Goal: Information Seeking & Learning: Learn about a topic

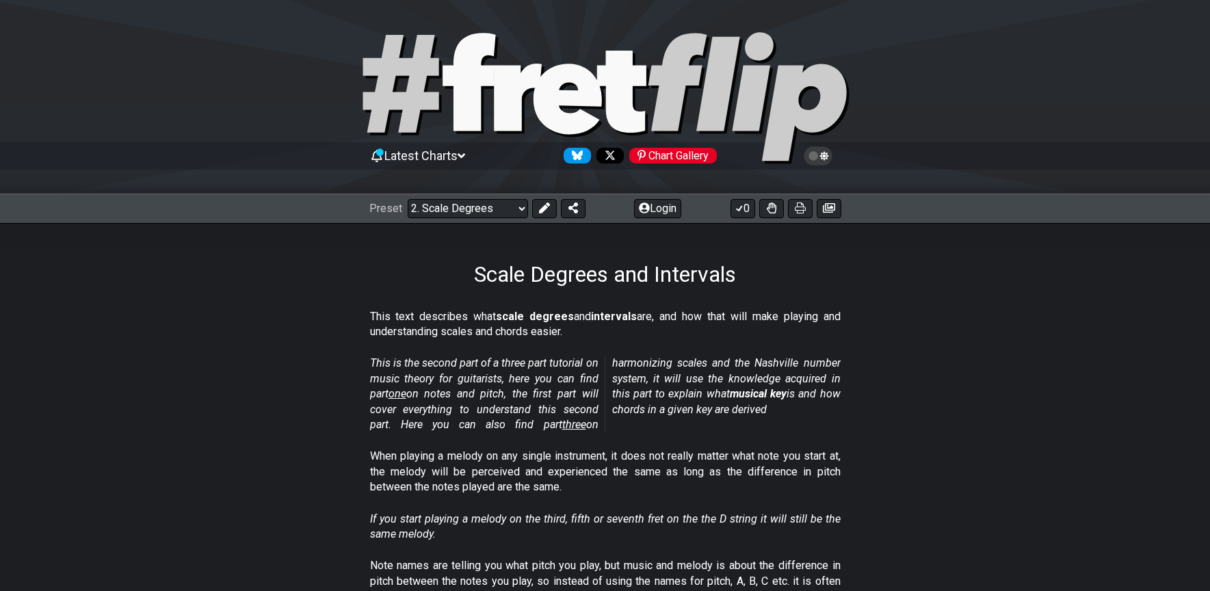
select select "/scale-degrees-and-intervals"
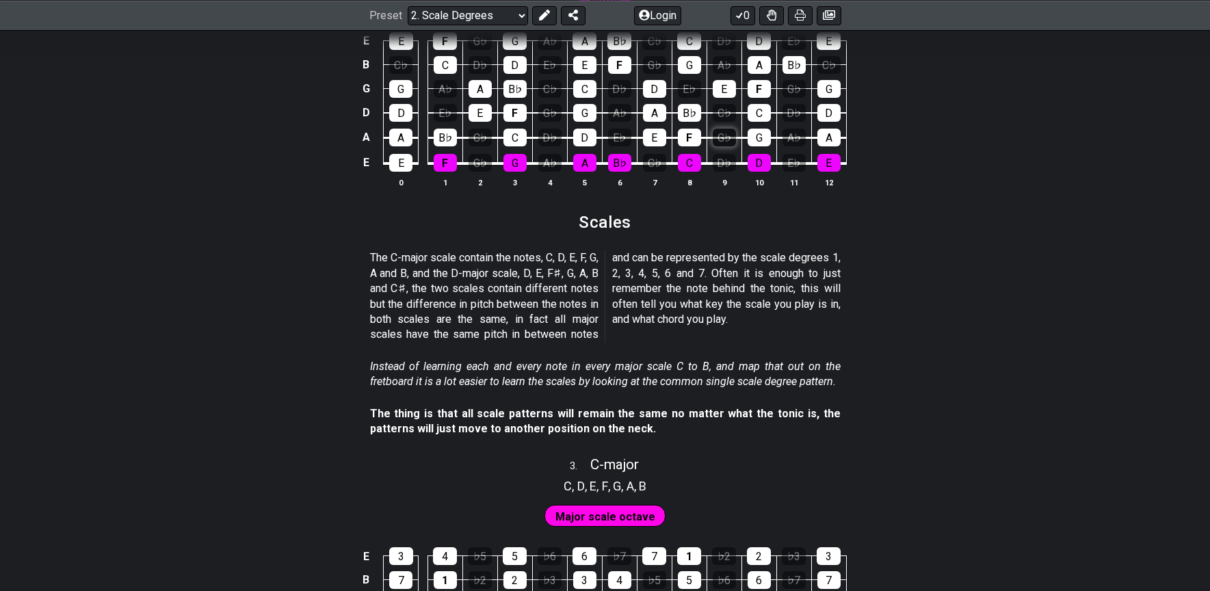
scroll to position [1439, 0]
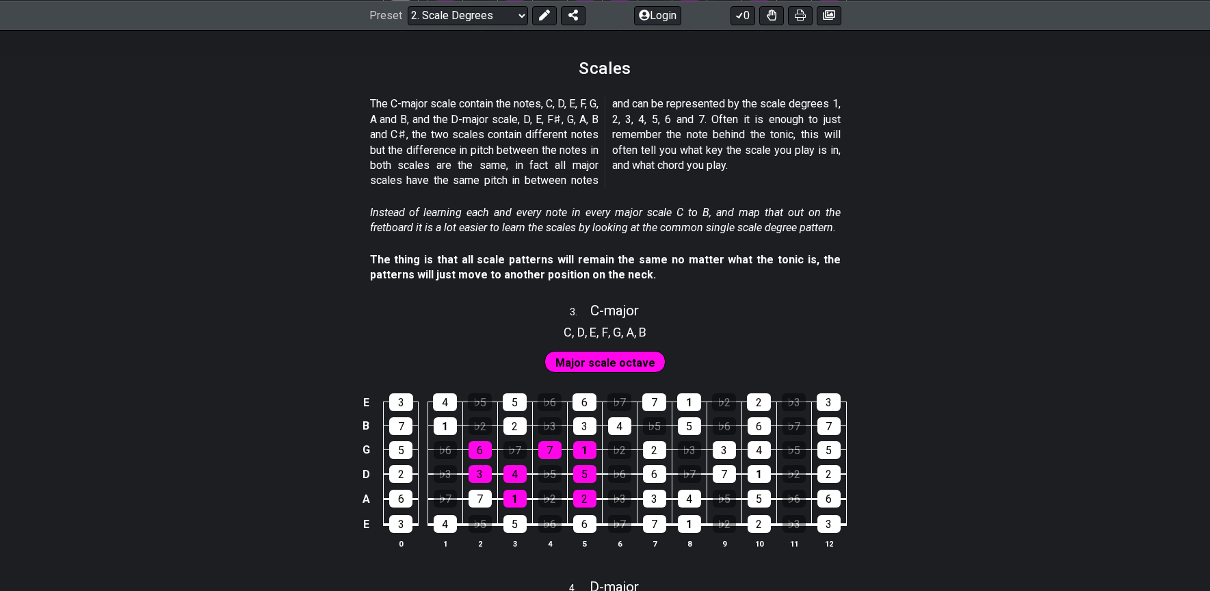
click at [625, 363] on span "Major scale octave" at bounding box center [605, 363] width 100 height 20
click at [612, 322] on section "C , D , E , F , G , A , B" at bounding box center [605, 331] width 95 height 22
click at [611, 322] on section "C , D , E , F , G , A , B" at bounding box center [605, 331] width 95 height 22
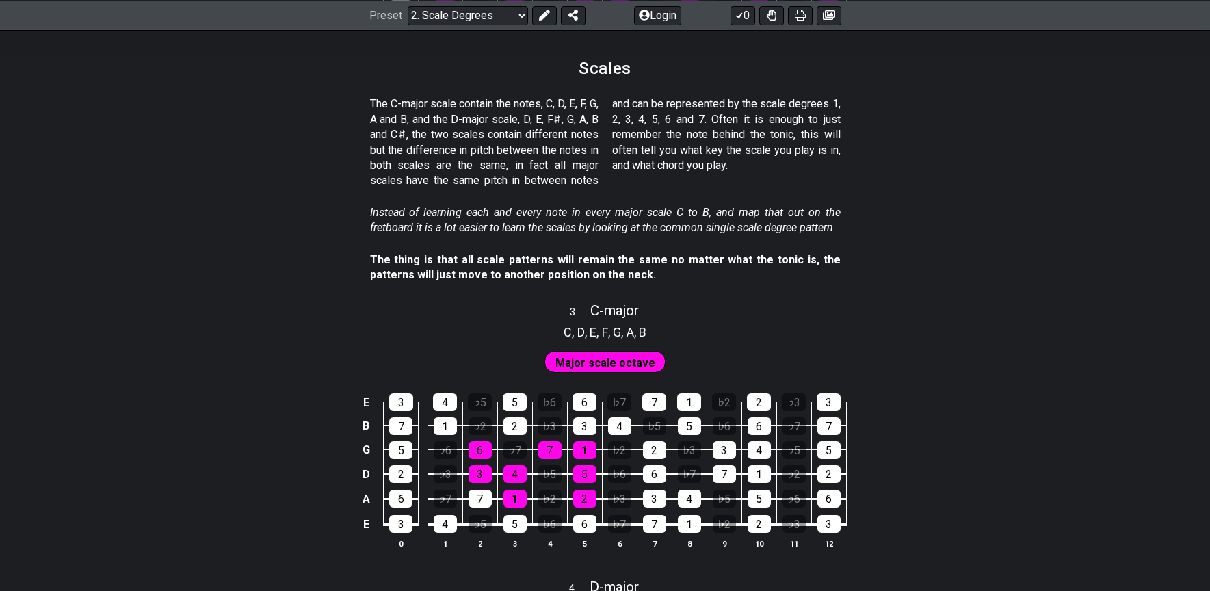
click at [611, 322] on section "C , D , E , F , G , A , B" at bounding box center [605, 331] width 95 height 22
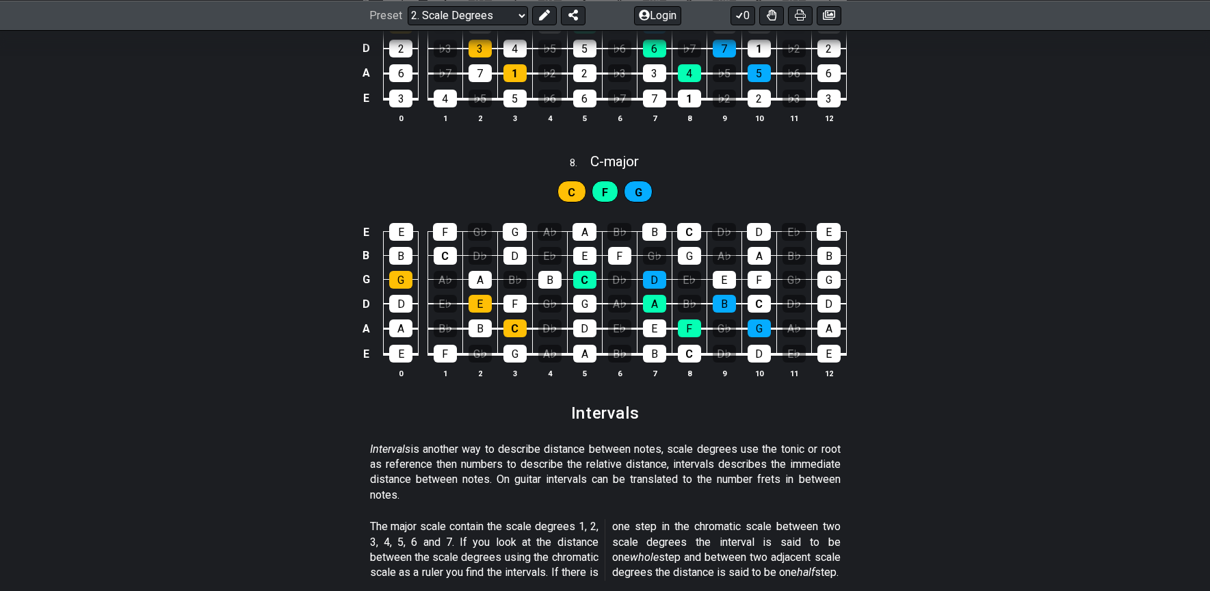
scroll to position [3163, 0]
click at [572, 192] on span "C" at bounding box center [572, 192] width 8 height 20
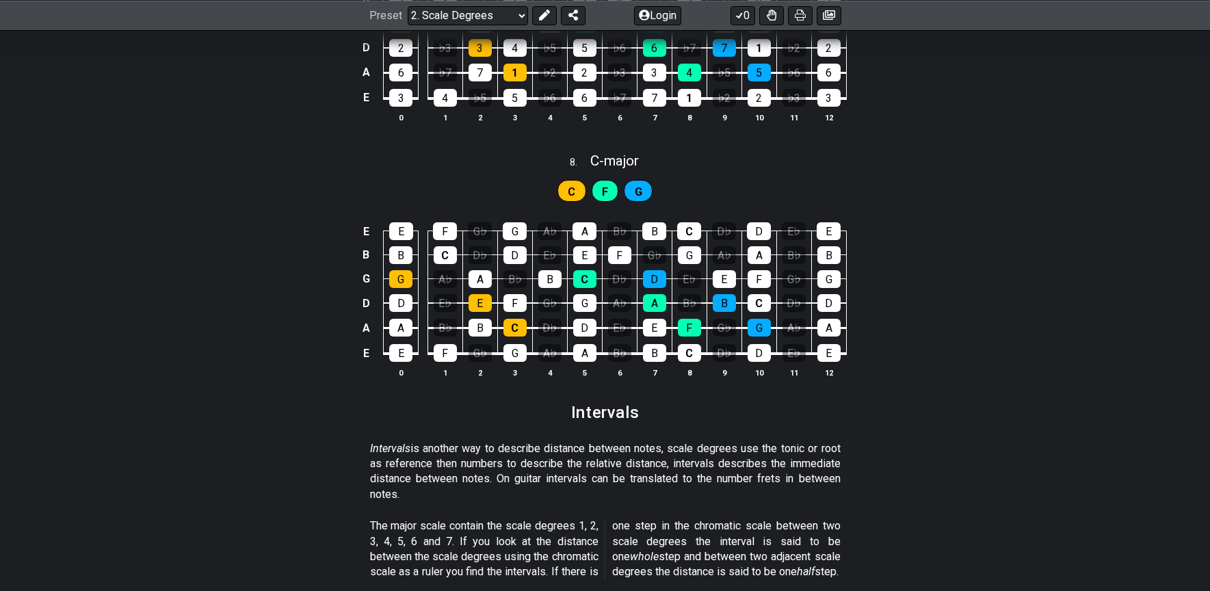
click at [677, 168] on div "8 . C - major" at bounding box center [605, 157] width 1210 height 26
select select "C"
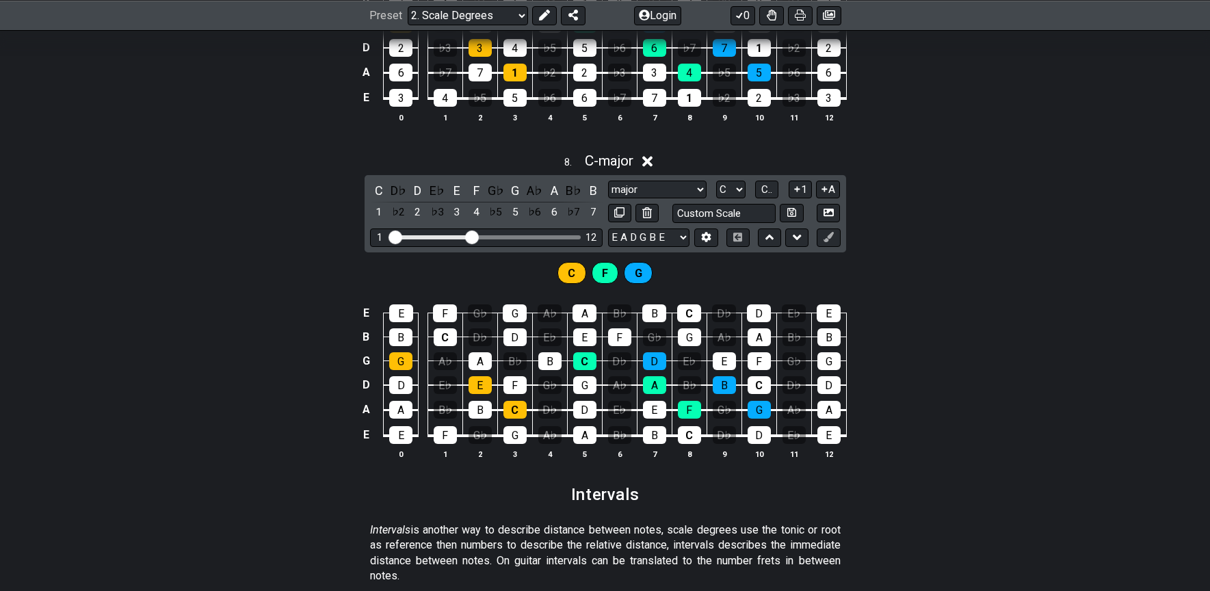
click at [651, 161] on icon at bounding box center [647, 162] width 10 height 10
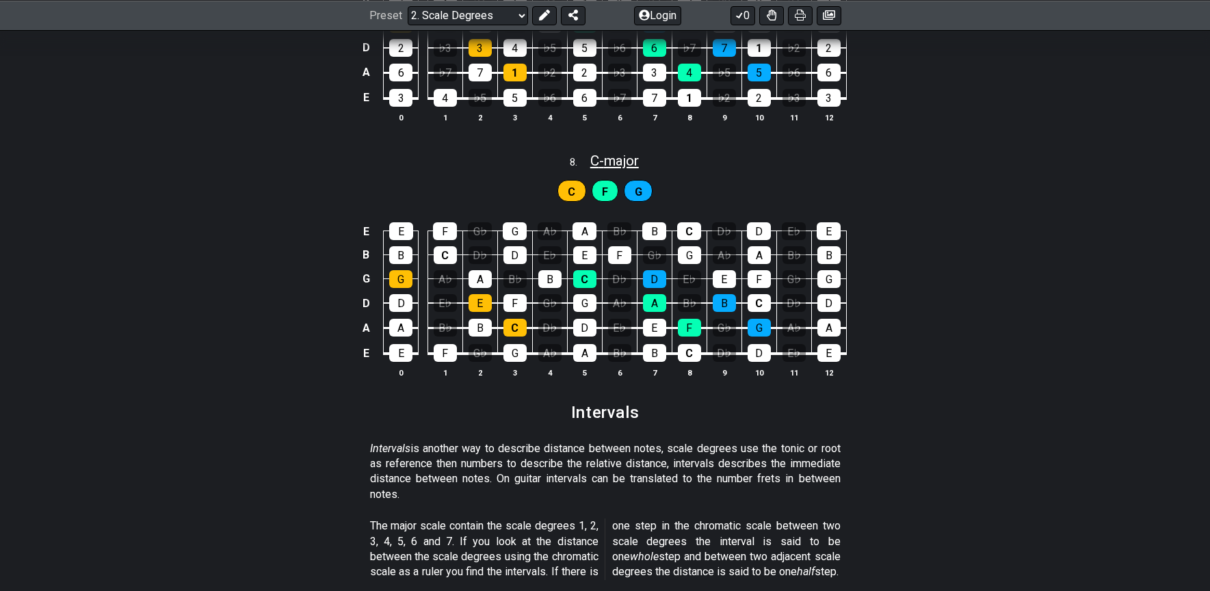
click at [614, 157] on span "C - major" at bounding box center [614, 161] width 49 height 16
select select "C"
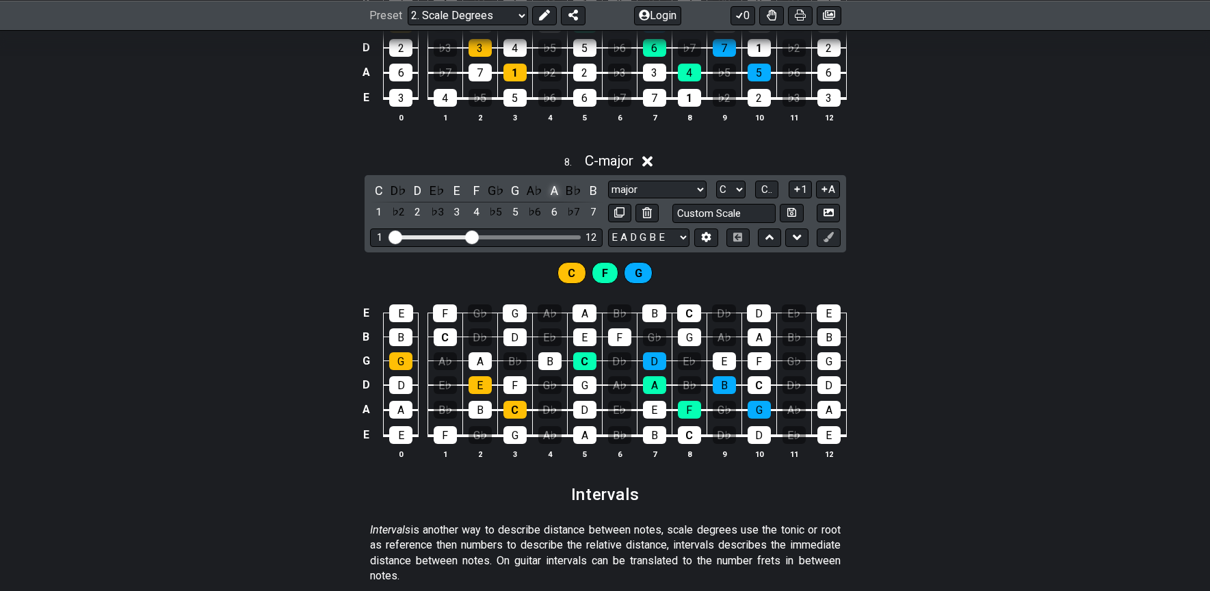
click at [554, 195] on div "A" at bounding box center [554, 190] width 18 height 18
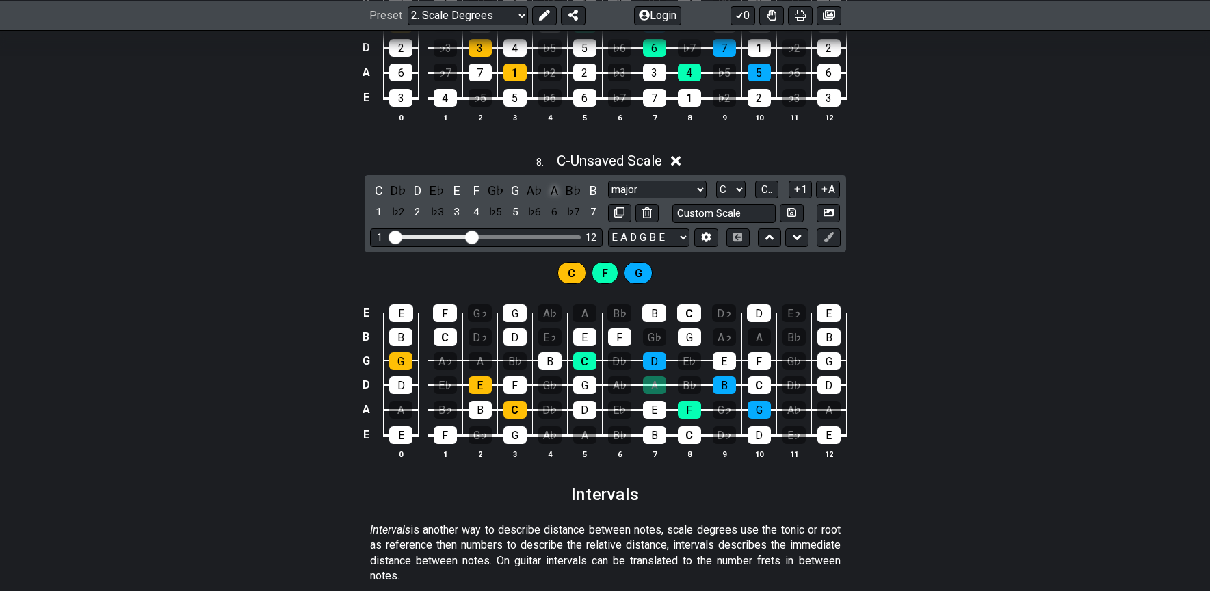
click at [554, 194] on div "A" at bounding box center [554, 190] width 18 height 18
click at [680, 166] on icon at bounding box center [676, 161] width 10 height 14
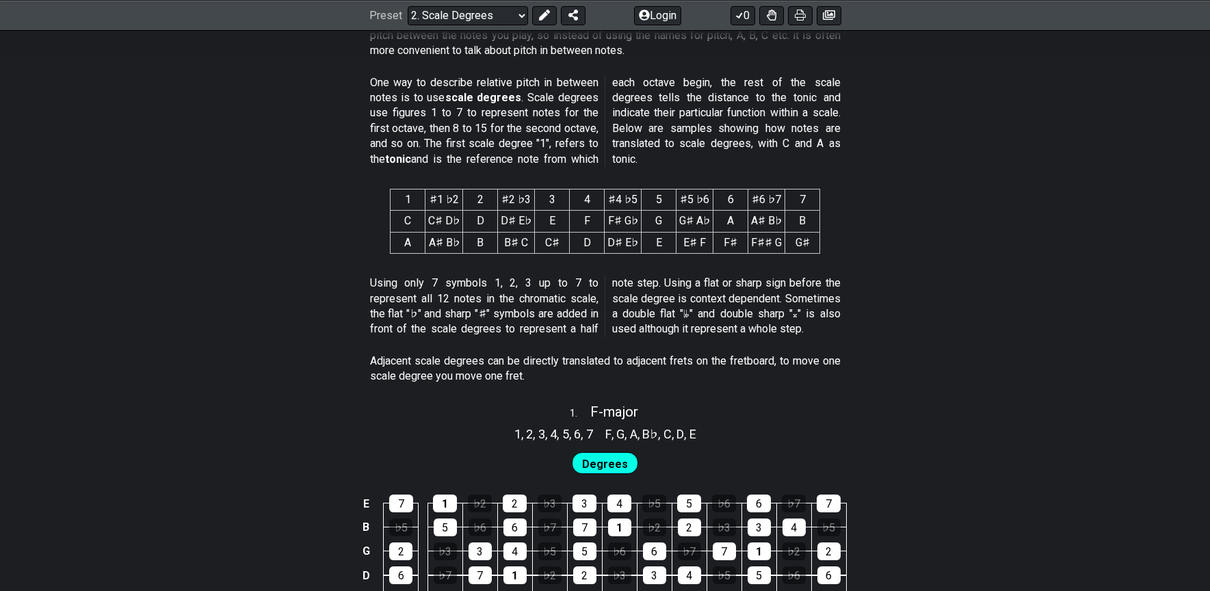
scroll to position [511, 0]
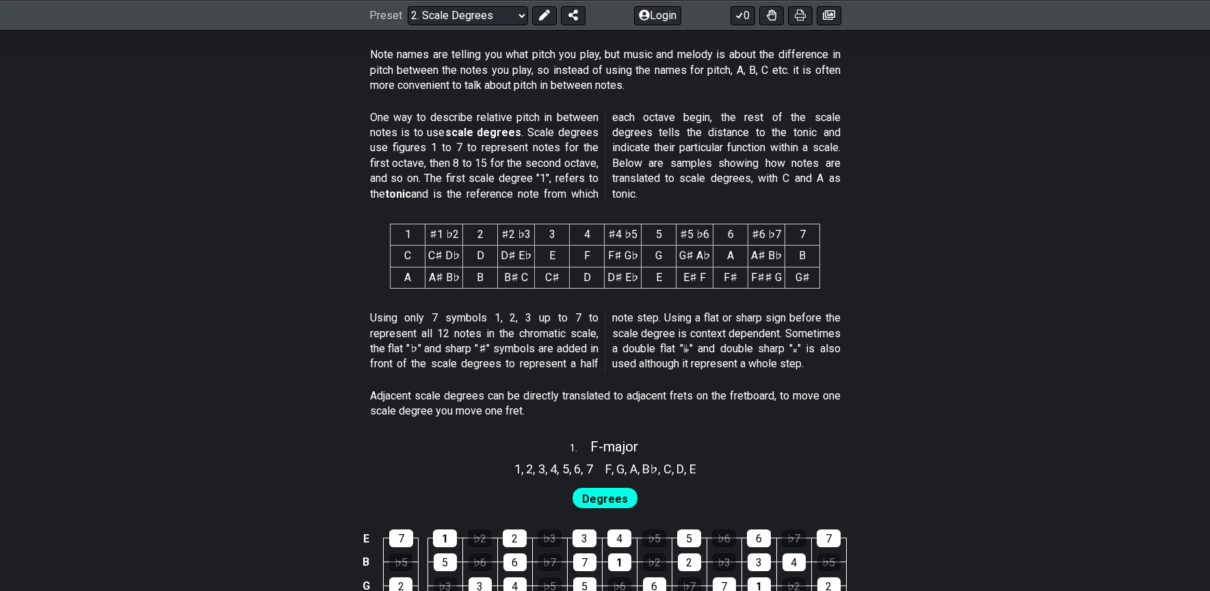
click at [693, 189] on p "One way to describe relative pitch in between notes is to use scale degrees . S…" at bounding box center [605, 156] width 471 height 92
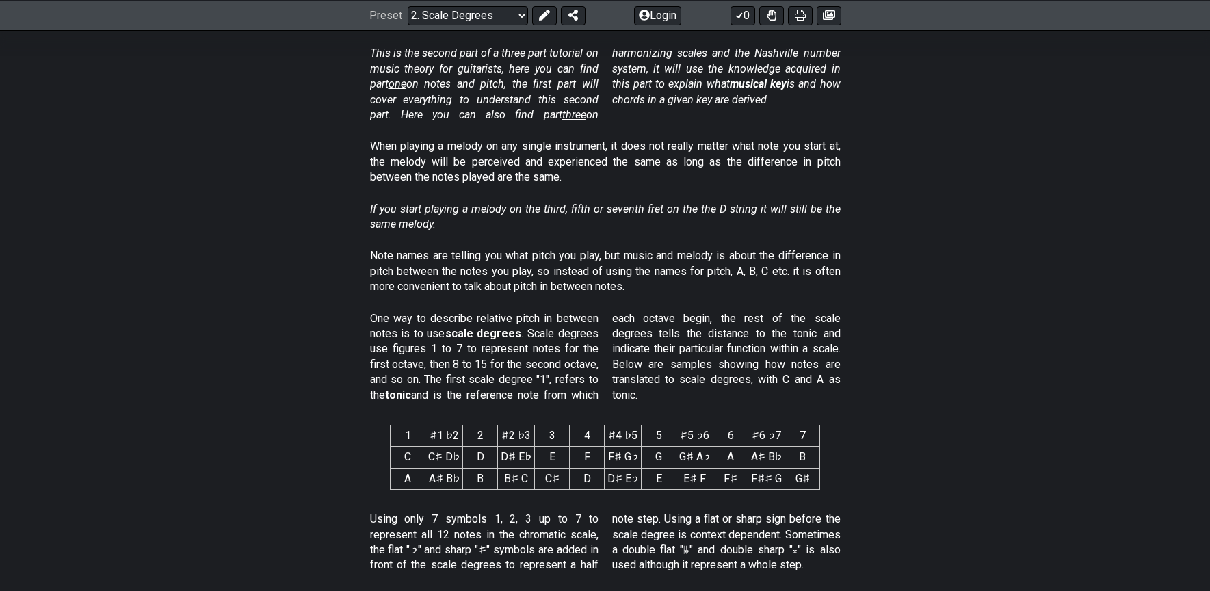
scroll to position [503, 0]
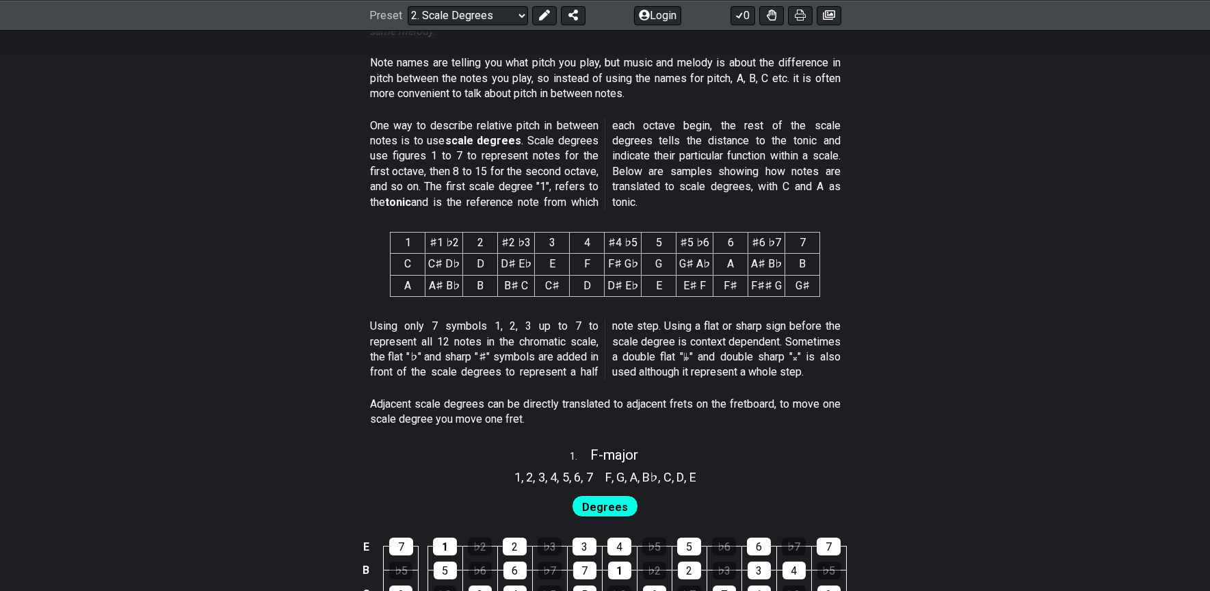
drag, startPoint x: 560, startPoint y: 432, endPoint x: 570, endPoint y: 392, distance: 41.5
click at [570, 392] on div "Adjacent scale degrees can be directly translated to adjacent frets on the fret…" at bounding box center [605, 414] width 471 height 47
drag, startPoint x: 568, startPoint y: 401, endPoint x: 586, endPoint y: 416, distance: 23.8
click at [577, 416] on p "Adjacent scale degrees can be directly translated to adjacent frets on the fret…" at bounding box center [605, 412] width 471 height 31
click at [605, 417] on p "Adjacent scale degrees can be directly translated to adjacent frets on the fret…" at bounding box center [605, 412] width 471 height 31
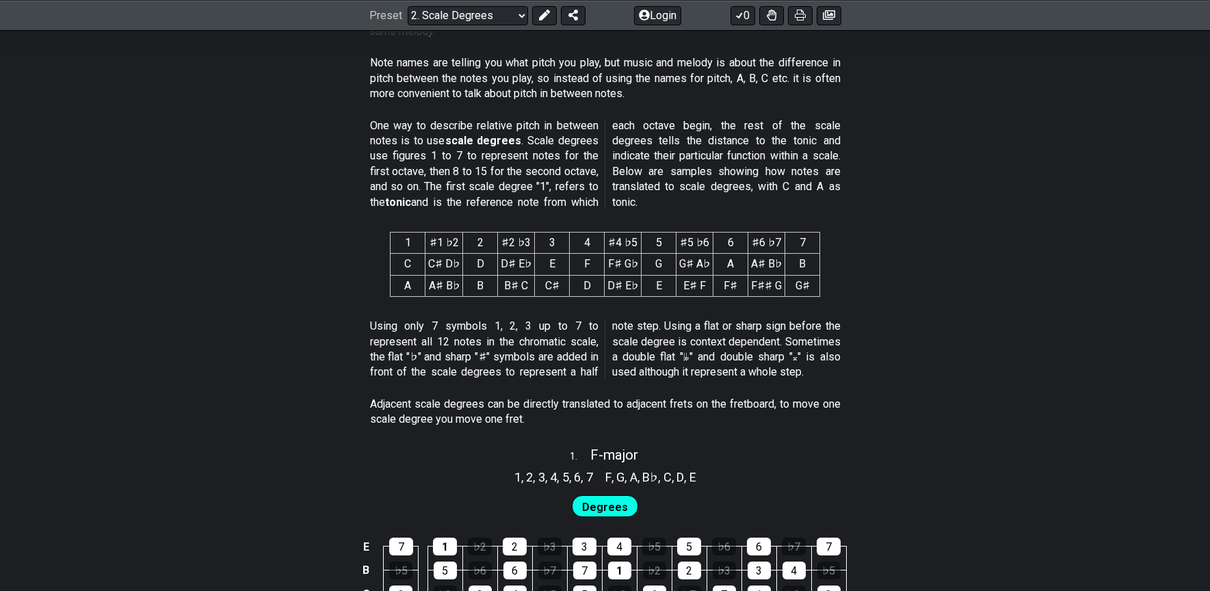
click at [605, 417] on p "Adjacent scale degrees can be directly translated to adjacent frets on the fret…" at bounding box center [605, 412] width 471 height 31
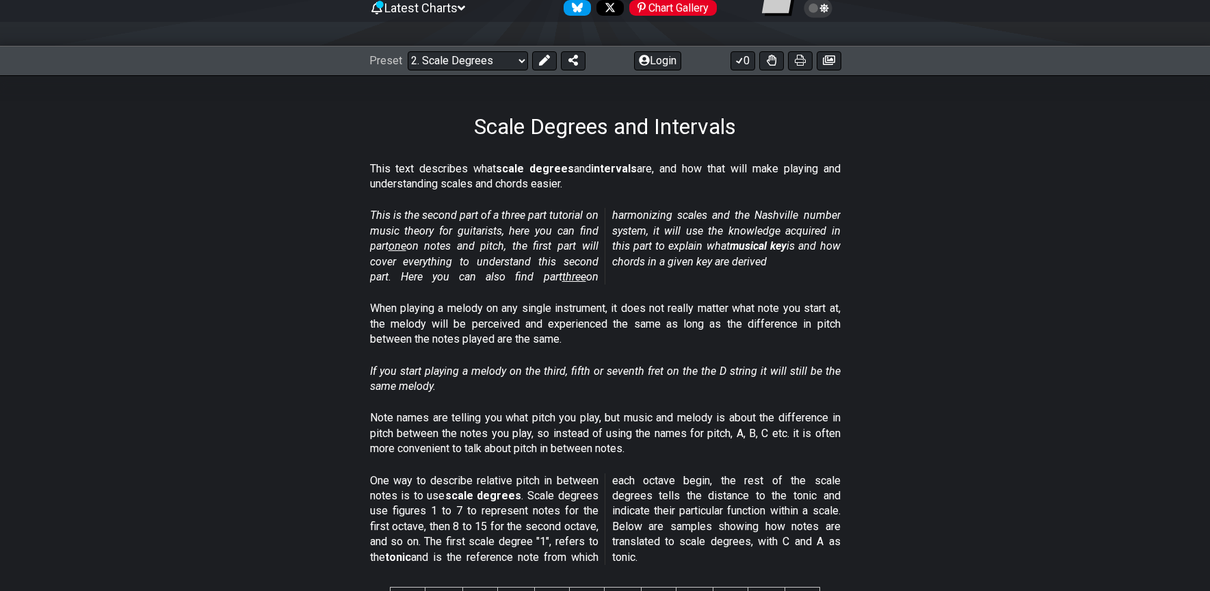
scroll to position [0, 0]
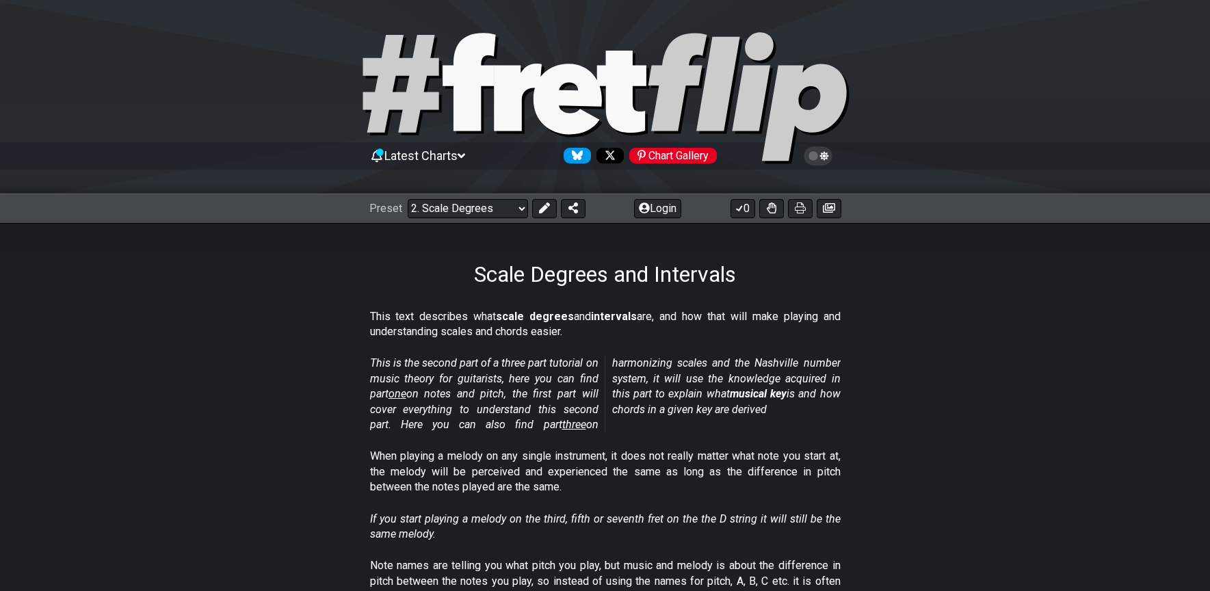
drag, startPoint x: 617, startPoint y: 317, endPoint x: 629, endPoint y: 456, distance: 139.4
click at [625, 402] on em "This is the second part of a three part tutorial on music theory for guitarists…" at bounding box center [605, 393] width 471 height 75
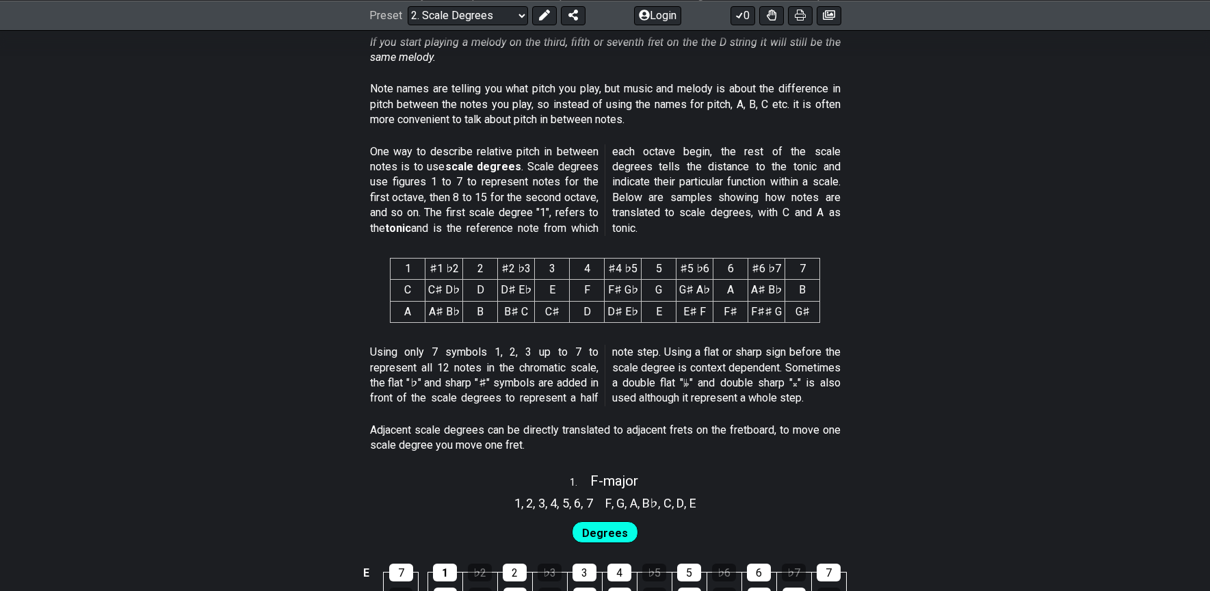
scroll to position [512, 0]
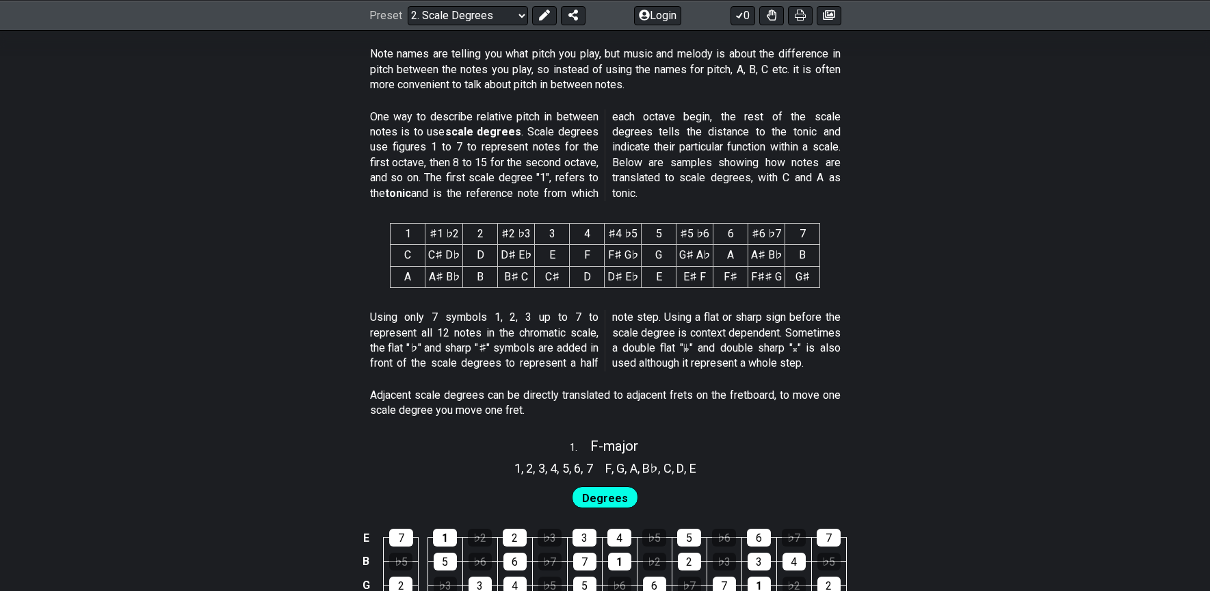
click at [499, 108] on div "One way to describe relative pitch in between notes is to use scale degrees . S…" at bounding box center [605, 158] width 471 height 108
drag, startPoint x: 490, startPoint y: 114, endPoint x: 538, endPoint y: 174, distance: 76.5
click at [538, 174] on p "One way to describe relative pitch in between notes is to use scale degrees . S…" at bounding box center [605, 155] width 471 height 92
drag, startPoint x: 625, startPoint y: 153, endPoint x: 677, endPoint y: 112, distance: 65.3
click at [627, 150] on p "One way to describe relative pitch in between notes is to use scale degrees . S…" at bounding box center [605, 155] width 471 height 92
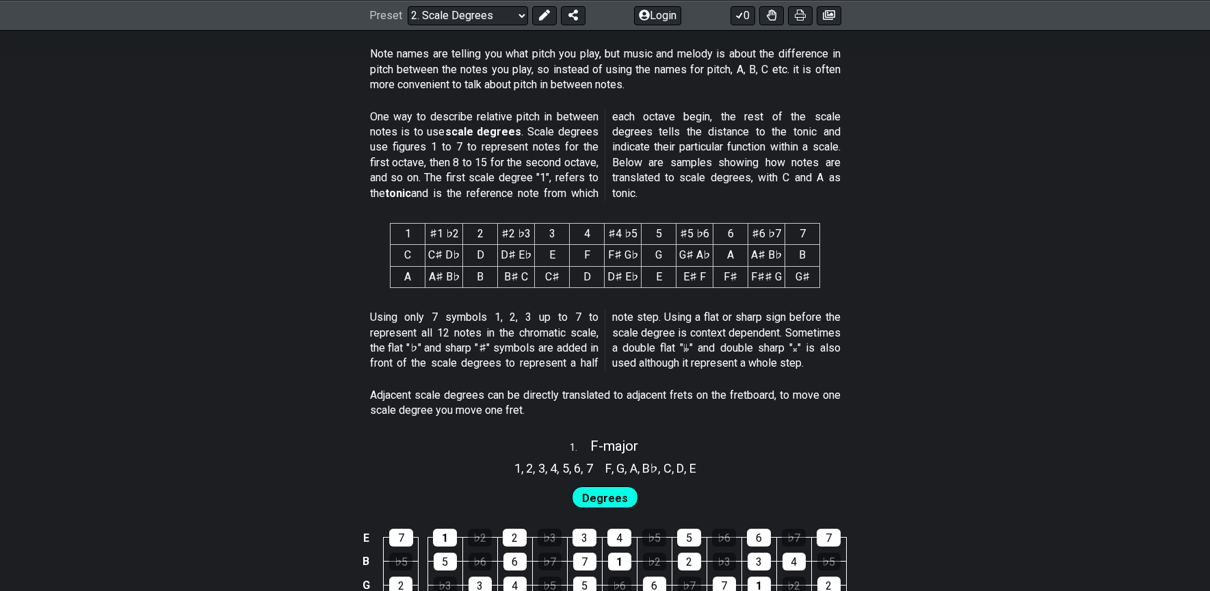
drag, startPoint x: 677, startPoint y: 112, endPoint x: 697, endPoint y: 155, distance: 47.1
click at [696, 153] on p "One way to describe relative pitch in between notes is to use scale degrees . S…" at bounding box center [605, 155] width 471 height 92
drag, startPoint x: 722, startPoint y: 174, endPoint x: 724, endPoint y: 127, distance: 47.9
click at [724, 127] on p "One way to describe relative pitch in between notes is to use scale degrees . S…" at bounding box center [605, 155] width 471 height 92
drag, startPoint x: 724, startPoint y: 116, endPoint x: 737, endPoint y: 209, distance: 93.3
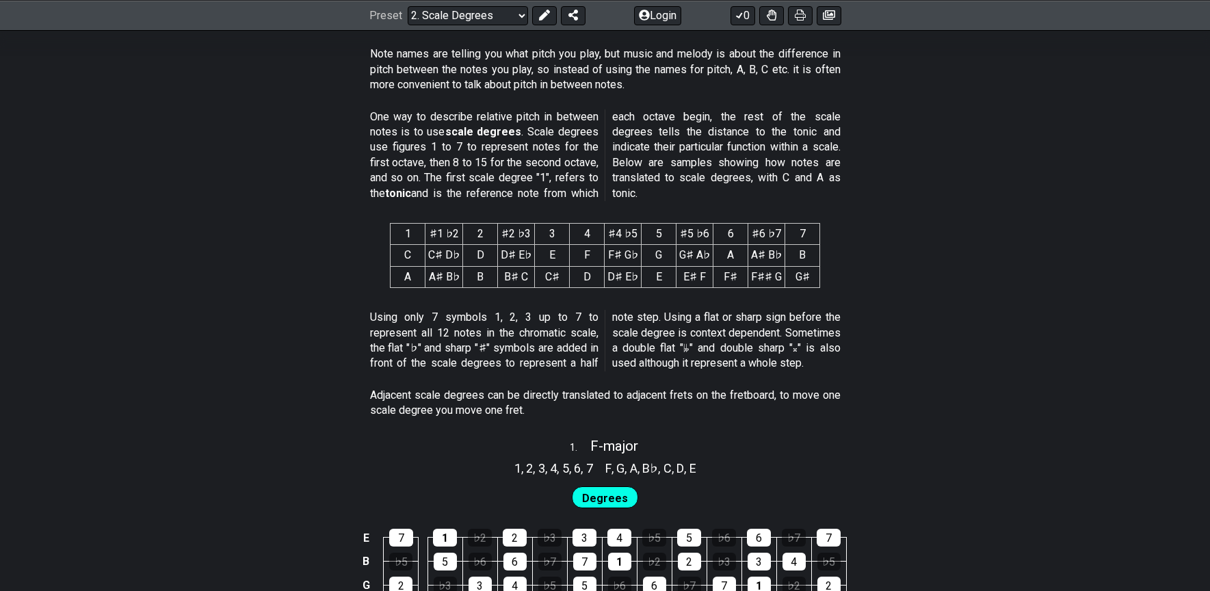
click at [737, 209] on div "One way to describe relative pitch in between notes is to use scale degrees . S…" at bounding box center [605, 158] width 471 height 108
click at [761, 179] on p "One way to describe relative pitch in between notes is to use scale degrees . S…" at bounding box center [605, 155] width 471 height 92
drag, startPoint x: 759, startPoint y: 194, endPoint x: 765, endPoint y: 151, distance: 43.6
click at [765, 151] on p "One way to describe relative pitch in between notes is to use scale degrees . S…" at bounding box center [605, 155] width 471 height 92
click at [557, 389] on p "Adjacent scale degrees can be directly translated to adjacent frets on the fret…" at bounding box center [605, 403] width 471 height 31
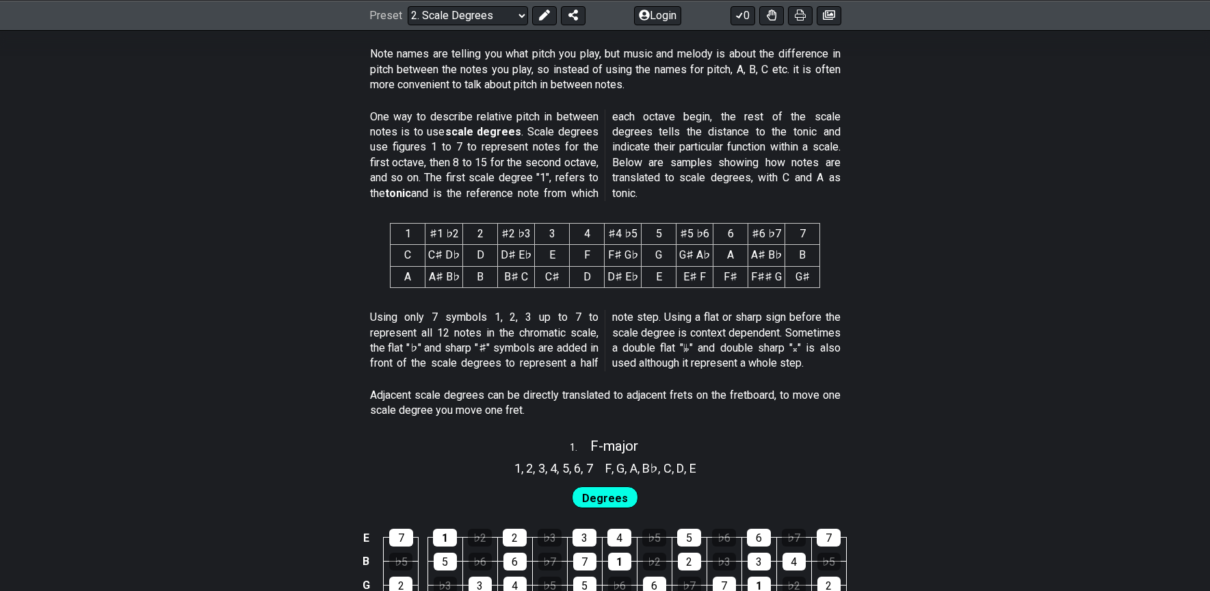
click at [564, 413] on p "Adjacent scale degrees can be directly translated to adjacent frets on the fret…" at bounding box center [605, 403] width 471 height 31
click at [565, 407] on p "Adjacent scale degrees can be directly translated to adjacent frets on the fret…" at bounding box center [605, 403] width 471 height 31
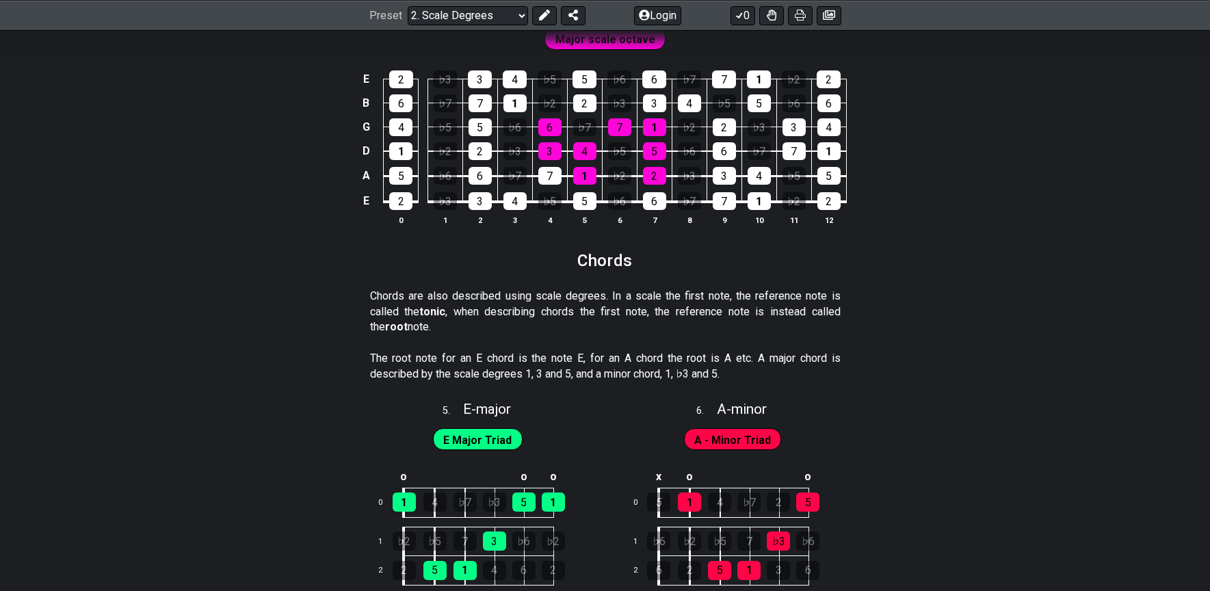
scroll to position [2040, 0]
click at [498, 312] on p "Chords are also described using scale degrees. In a scale the first note, the r…" at bounding box center [605, 311] width 471 height 46
click at [618, 341] on div "Chords are also described using scale degrees. In a scale the first note, the r…" at bounding box center [605, 314] width 471 height 62
drag, startPoint x: 631, startPoint y: 298, endPoint x: 623, endPoint y: 338, distance: 41.2
click at [623, 338] on div "Chords are also described using scale degrees. In a scale the first note, the r…" at bounding box center [605, 314] width 471 height 62
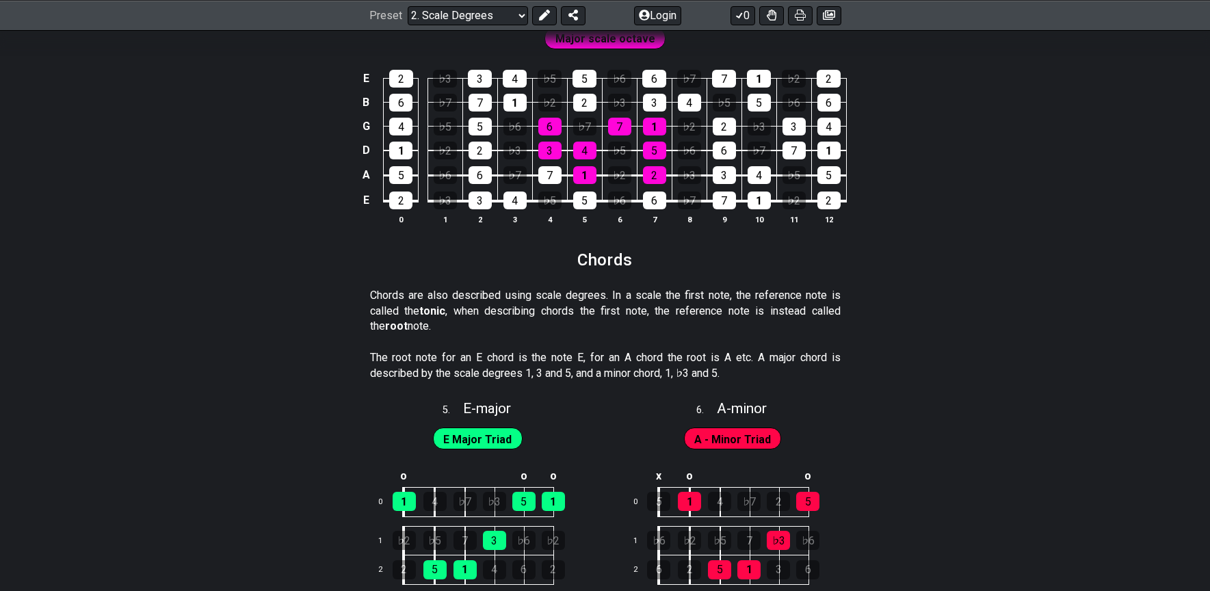
drag, startPoint x: 625, startPoint y: 328, endPoint x: 626, endPoint y: 298, distance: 30.1
click at [626, 298] on p "Chords are also described using scale degrees. In a scale the first note, the r…" at bounding box center [605, 311] width 471 height 46
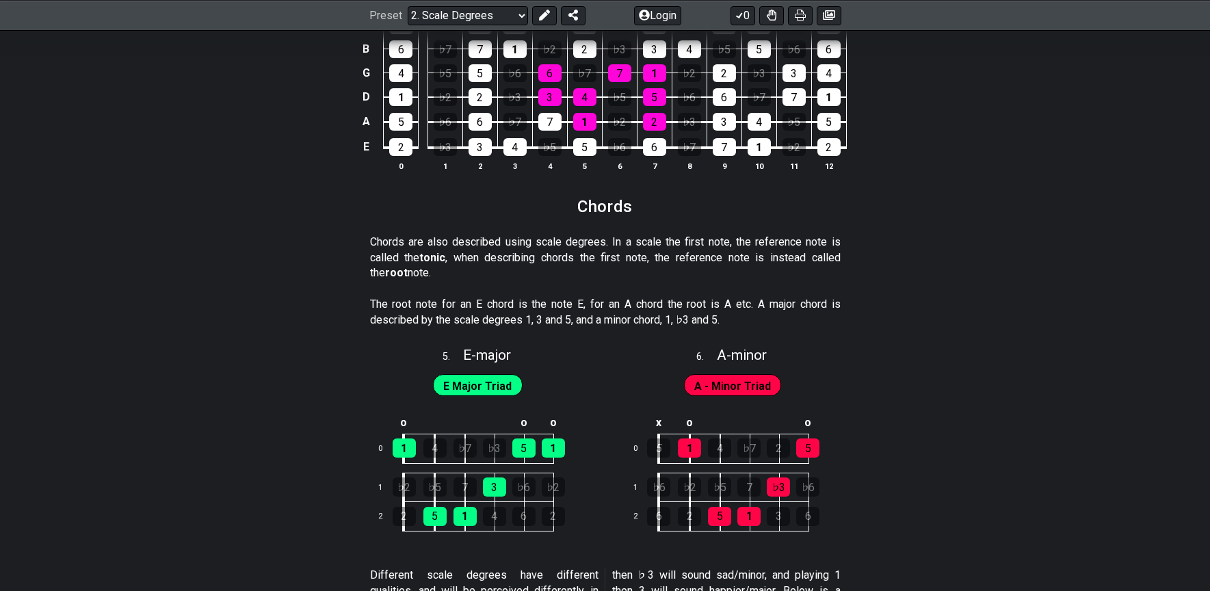
scroll to position [2108, 0]
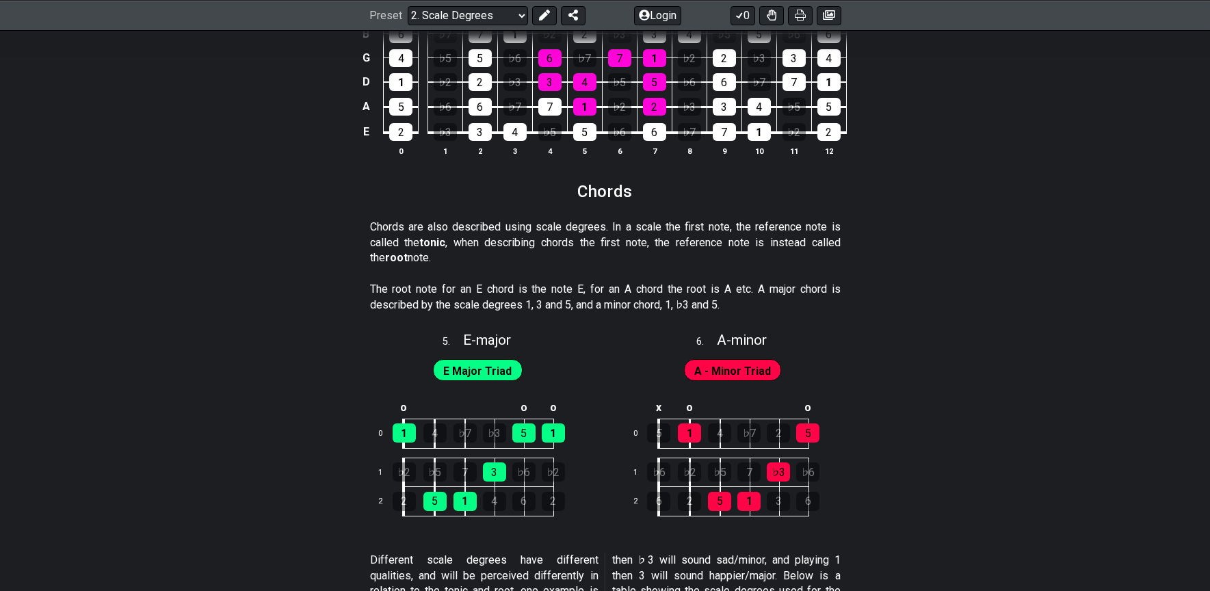
click at [592, 287] on p "The root note for an E chord is the note E, for an A chord the root is A etc. A…" at bounding box center [605, 297] width 471 height 31
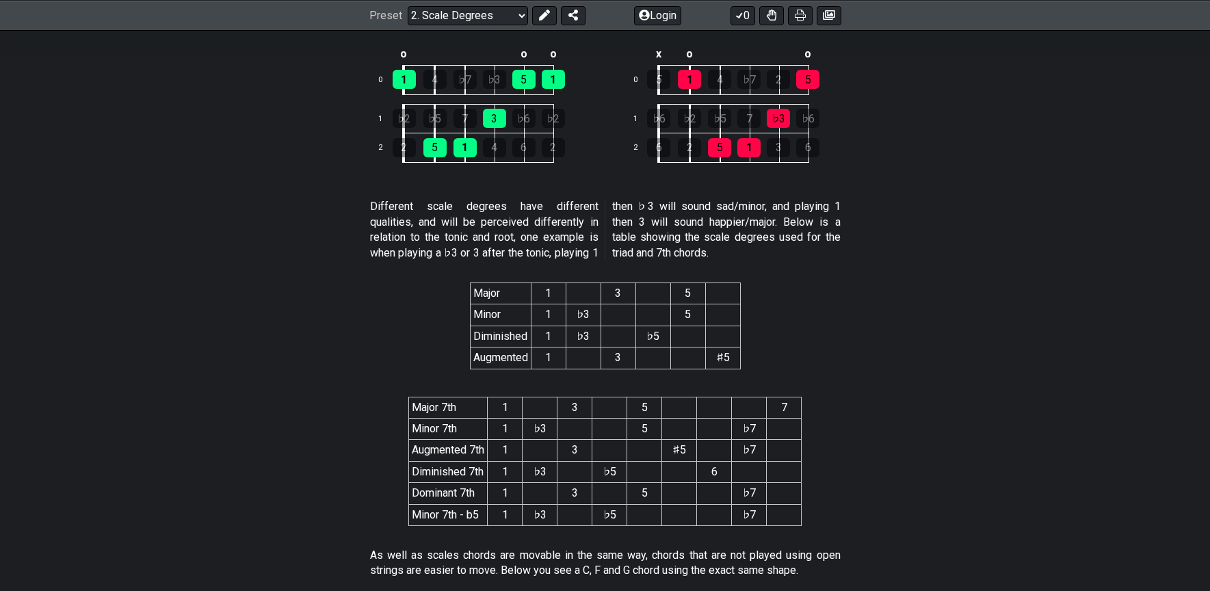
scroll to position [2465, 0]
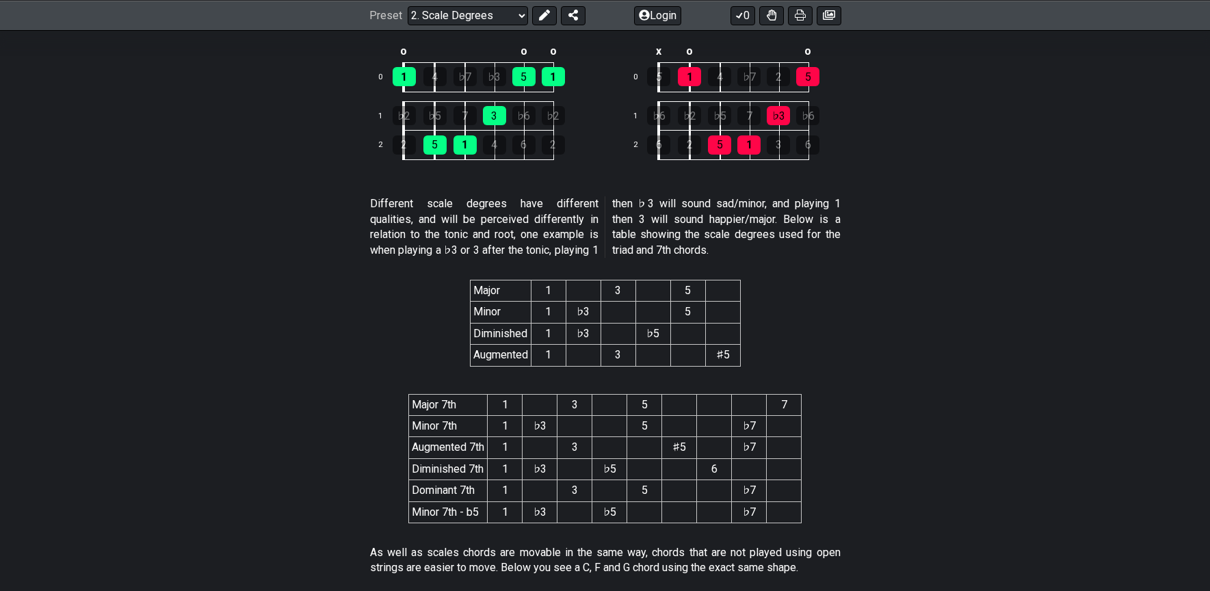
click at [548, 237] on p "Different scale degrees have different qualities, and will be perceived differe…" at bounding box center [605, 227] width 471 height 62
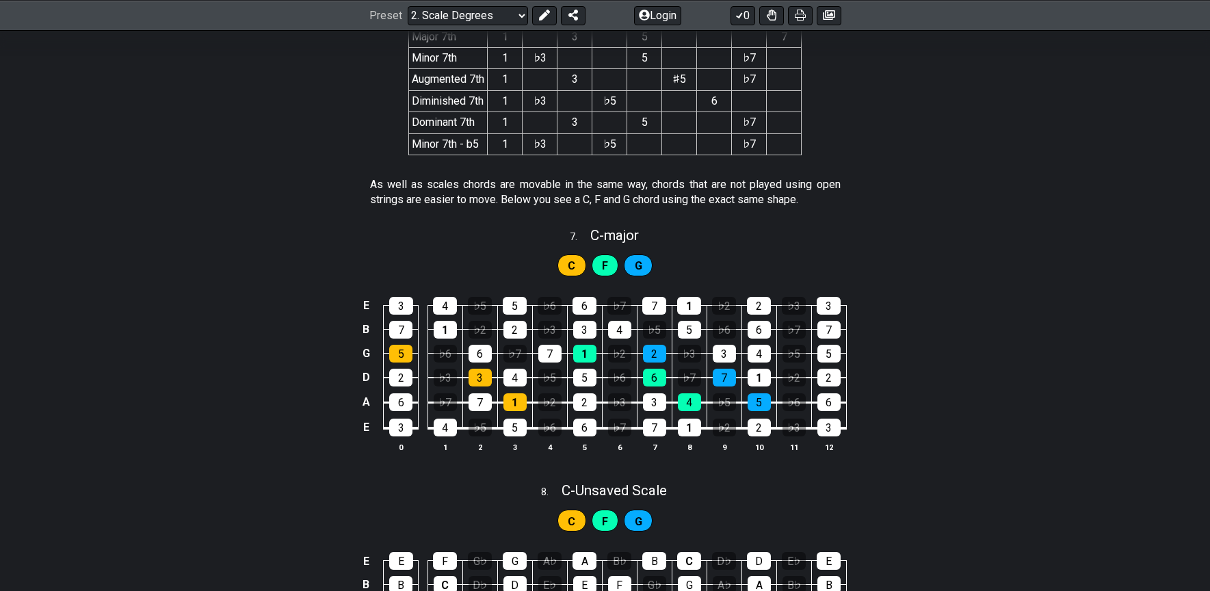
scroll to position [2907, 0]
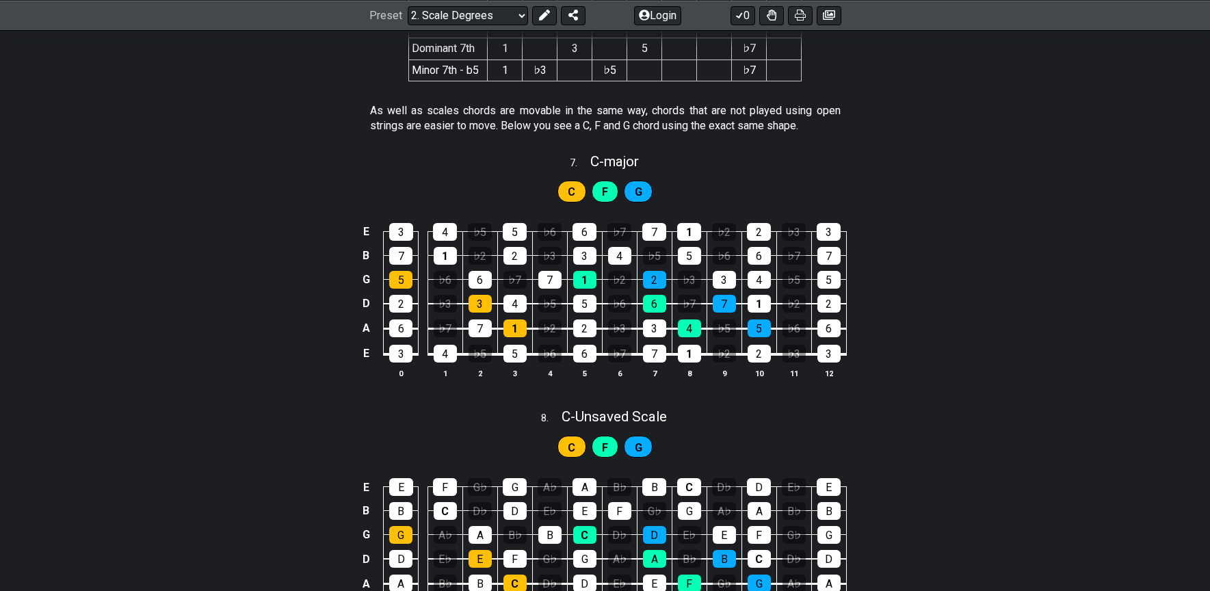
click at [549, 107] on p "As well as scales chords are movable in the same way, chords that are not playe…" at bounding box center [605, 118] width 471 height 31
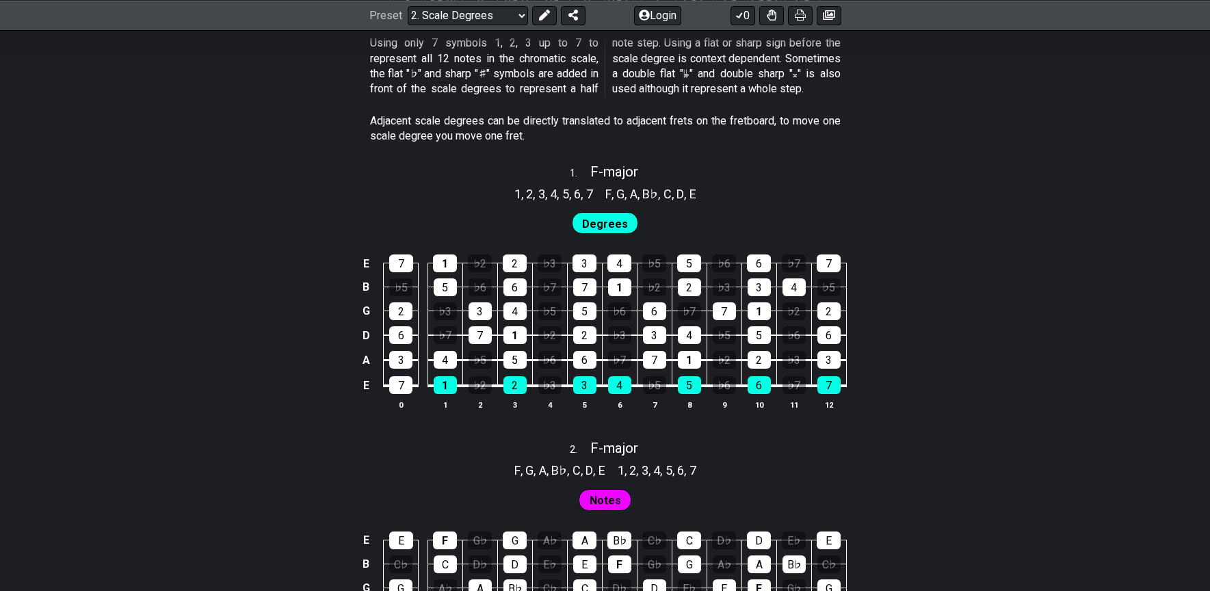
scroll to position [482, 0]
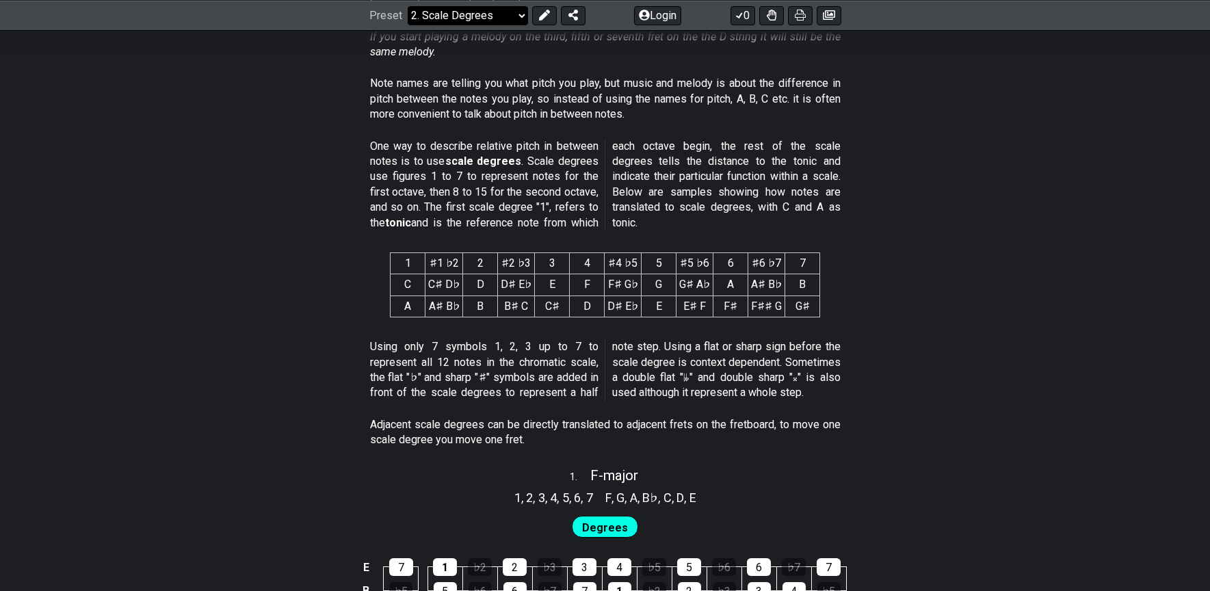
click at [497, 20] on select "Welcome to #fretflip! Initial Preset Custom Preset Minor Pentatonic Major Penta…" at bounding box center [468, 14] width 120 height 19
click at [484, 18] on select "Welcome to #fretflip! Initial Preset Custom Preset Minor Pentatonic Major Penta…" at bounding box center [468, 14] width 120 height 19
click at [408, 5] on select "Welcome to #fretflip! Initial Preset Custom Preset Minor Pentatonic Major Penta…" at bounding box center [468, 14] width 120 height 19
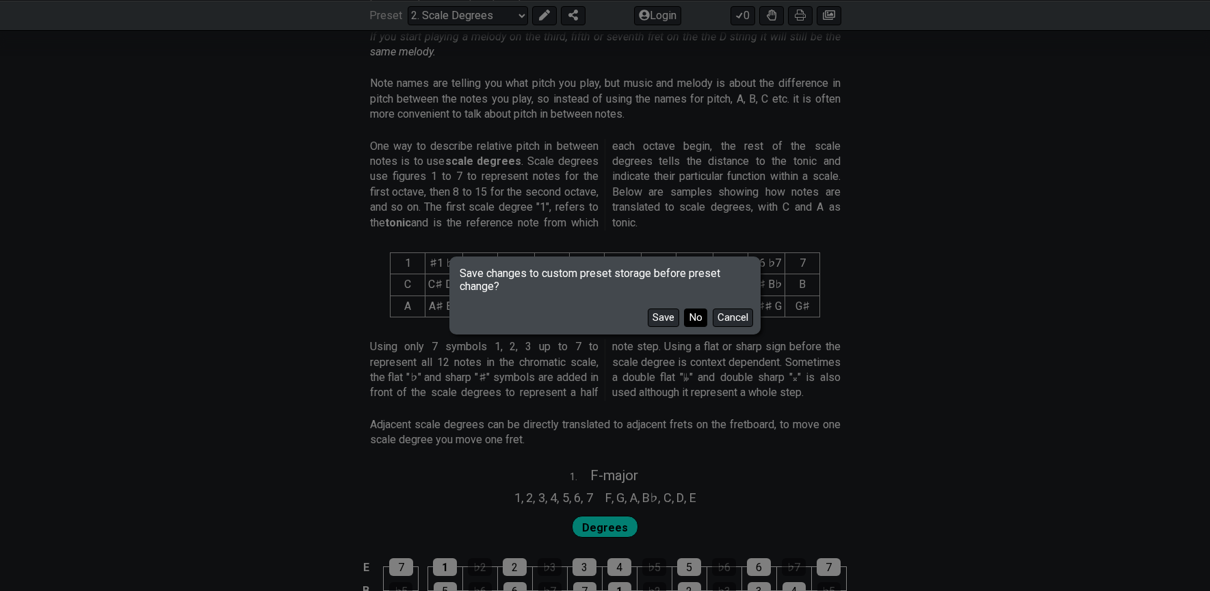
click at [700, 322] on button "No" at bounding box center [695, 318] width 23 height 18
select select "/common-guitar-chords"
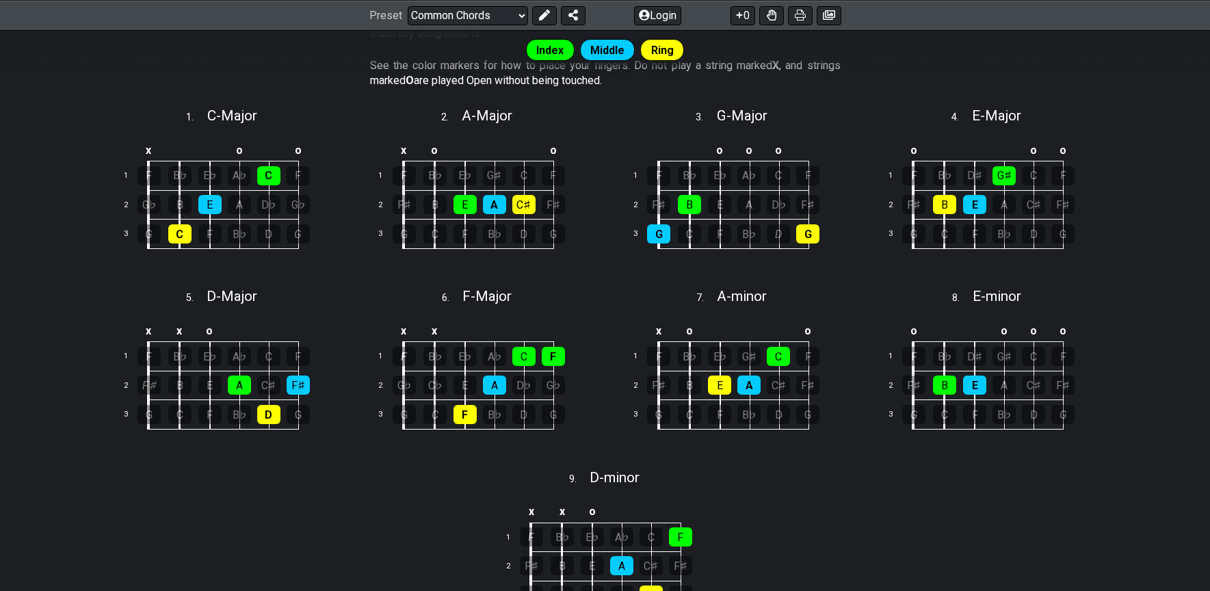
scroll to position [344, 0]
